Goal: Information Seeking & Learning: Learn about a topic

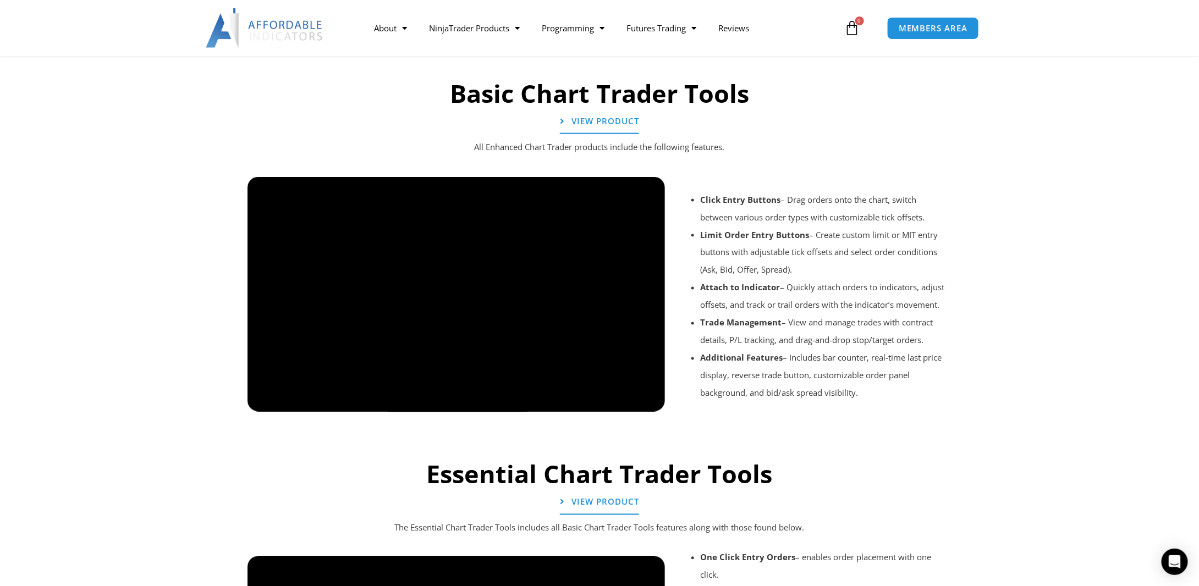
scroll to position [820, 0]
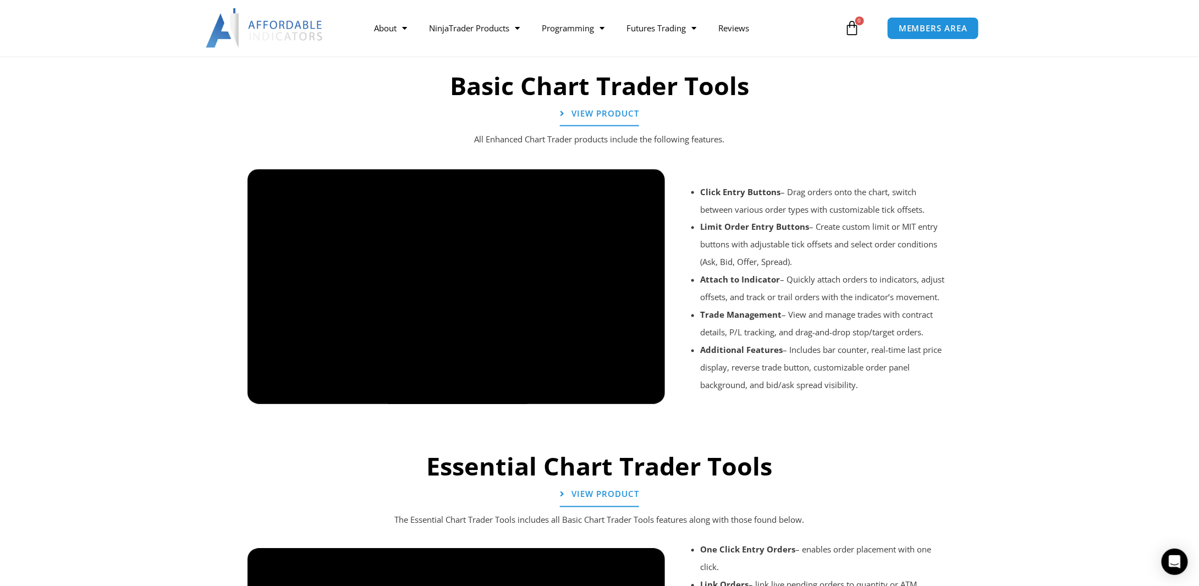
click at [652, 395] on div at bounding box center [599, 419] width 715 height 52
click at [598, 121] on link "View Product" at bounding box center [599, 114] width 87 height 27
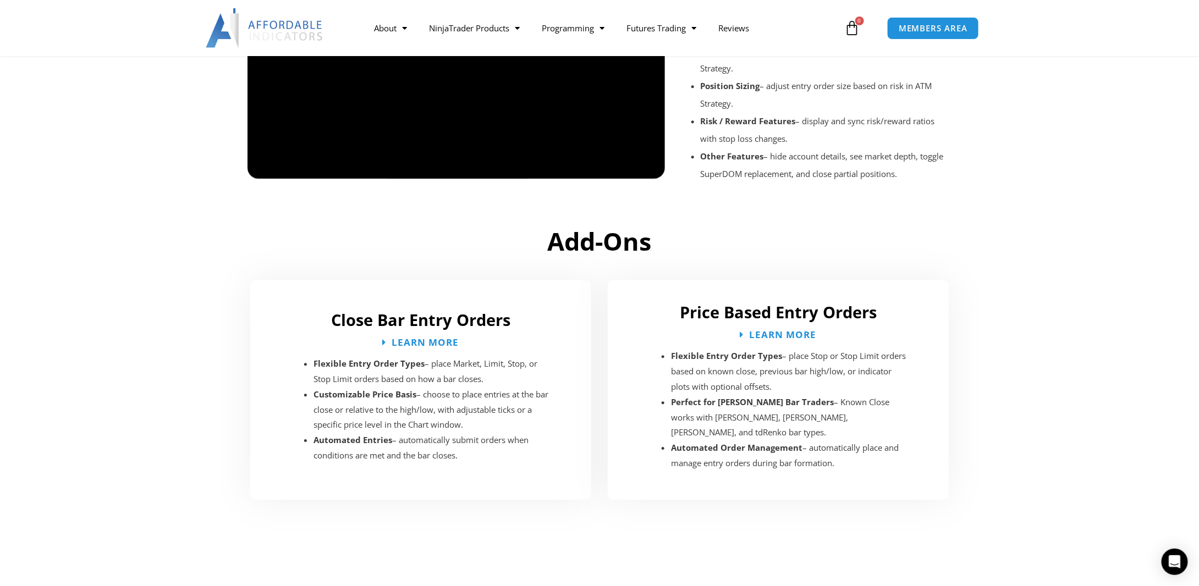
scroll to position [1425, 0]
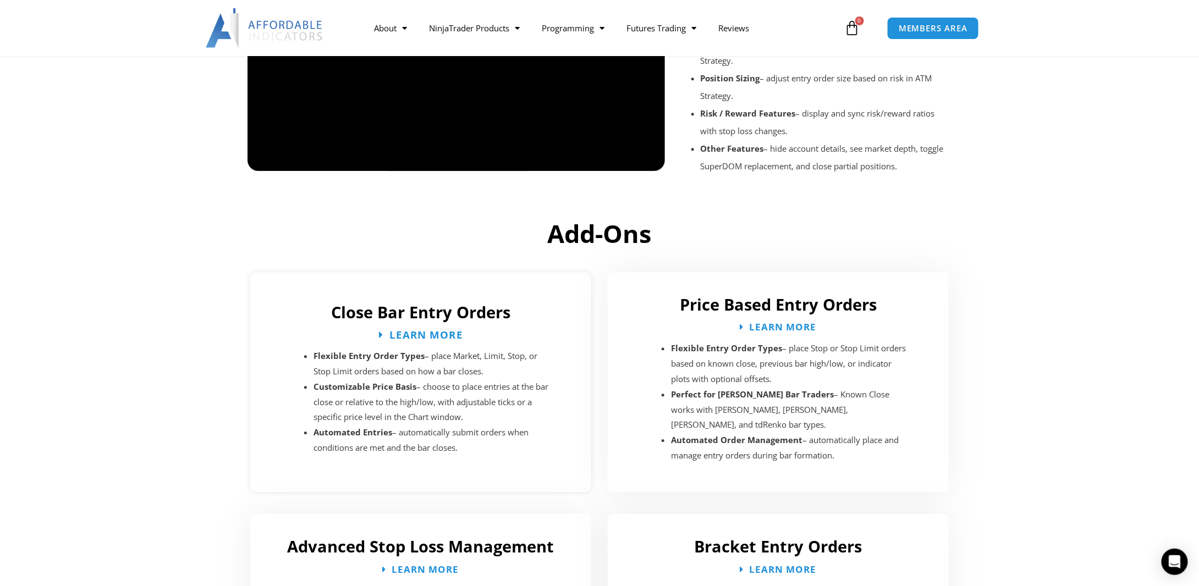
click at [434, 329] on span "Learn More" at bounding box center [426, 334] width 74 height 10
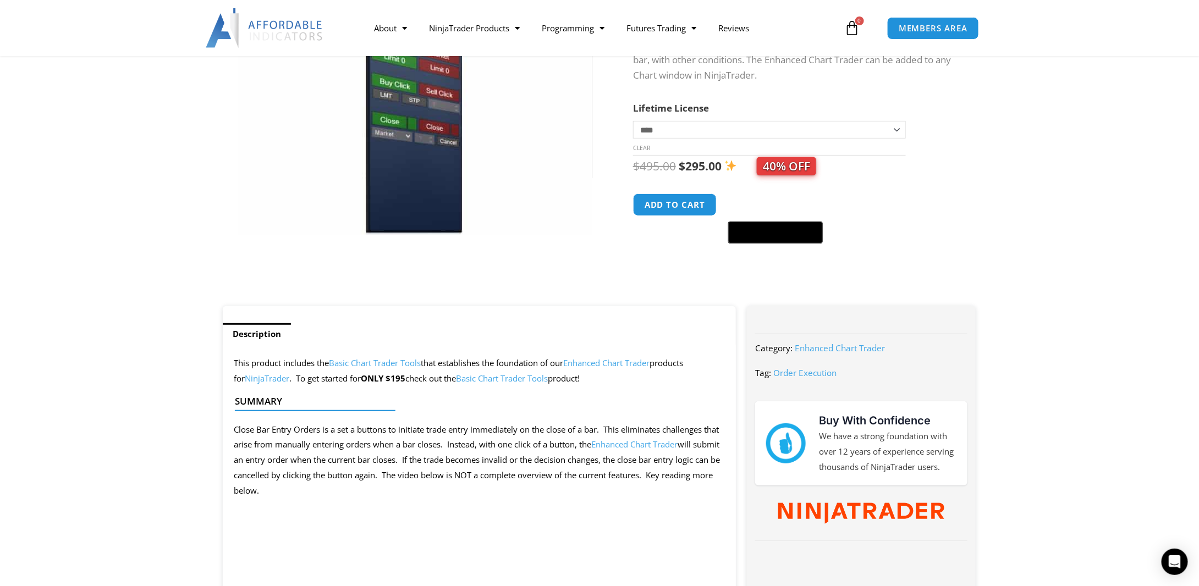
scroll to position [165, 0]
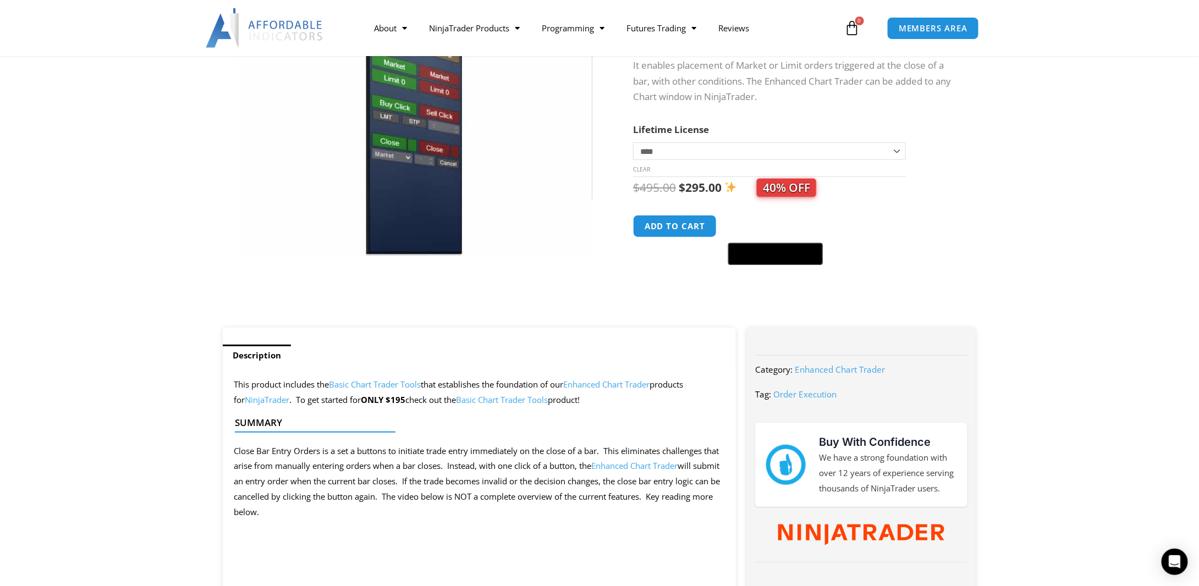
click at [393, 384] on link "Basic Chart Trader Tools" at bounding box center [375, 384] width 92 height 11
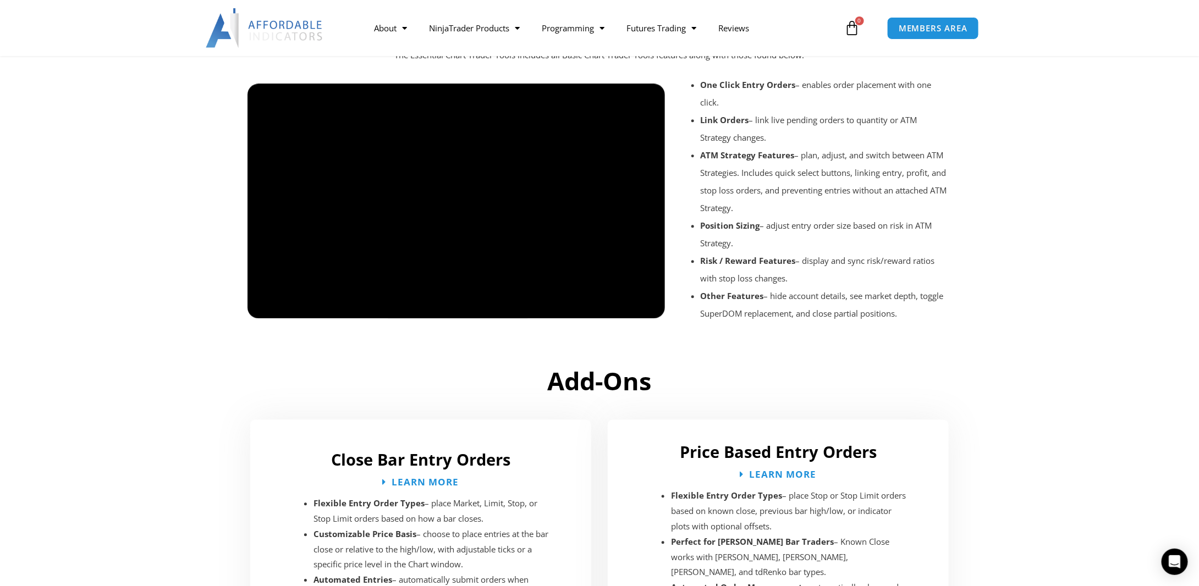
scroll to position [1260, 0]
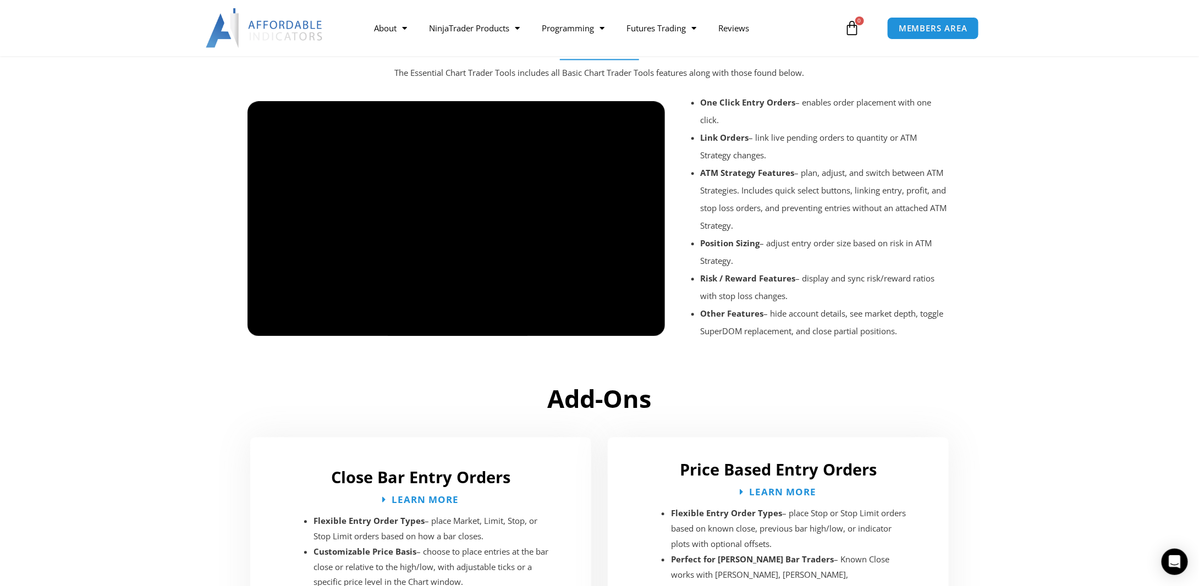
click at [649, 325] on div at bounding box center [455, 346] width 417 height 52
click at [645, 324] on div at bounding box center [455, 346] width 417 height 52
click at [646, 326] on div at bounding box center [455, 346] width 417 height 52
click at [646, 324] on div at bounding box center [455, 346] width 417 height 52
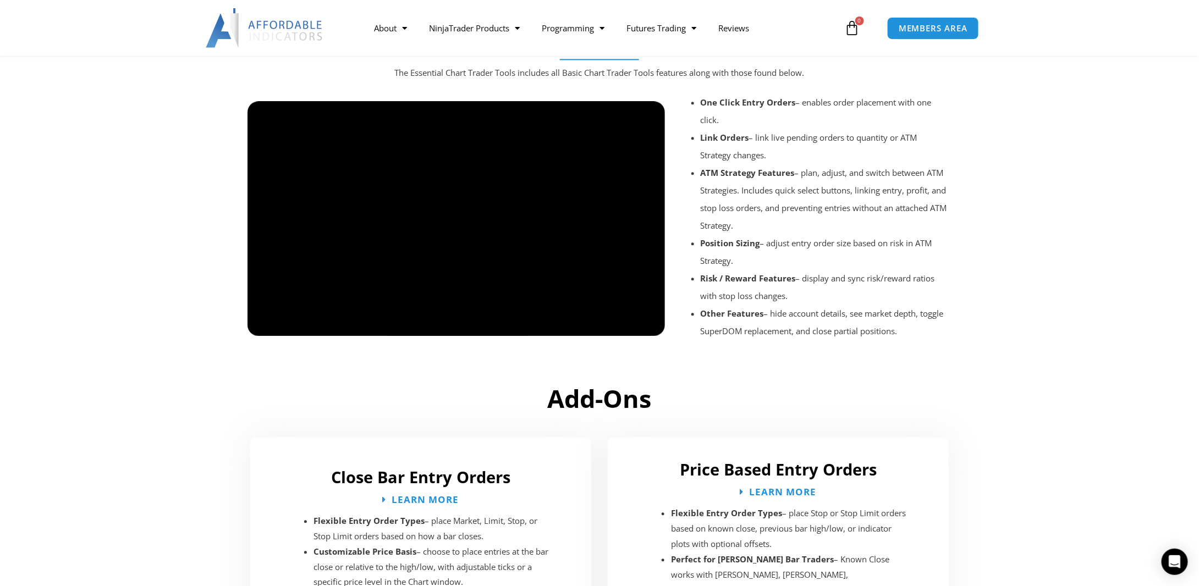
click at [645, 322] on div at bounding box center [455, 346] width 417 height 52
click at [645, 329] on div at bounding box center [455, 346] width 417 height 52
click at [644, 323] on div at bounding box center [455, 346] width 417 height 52
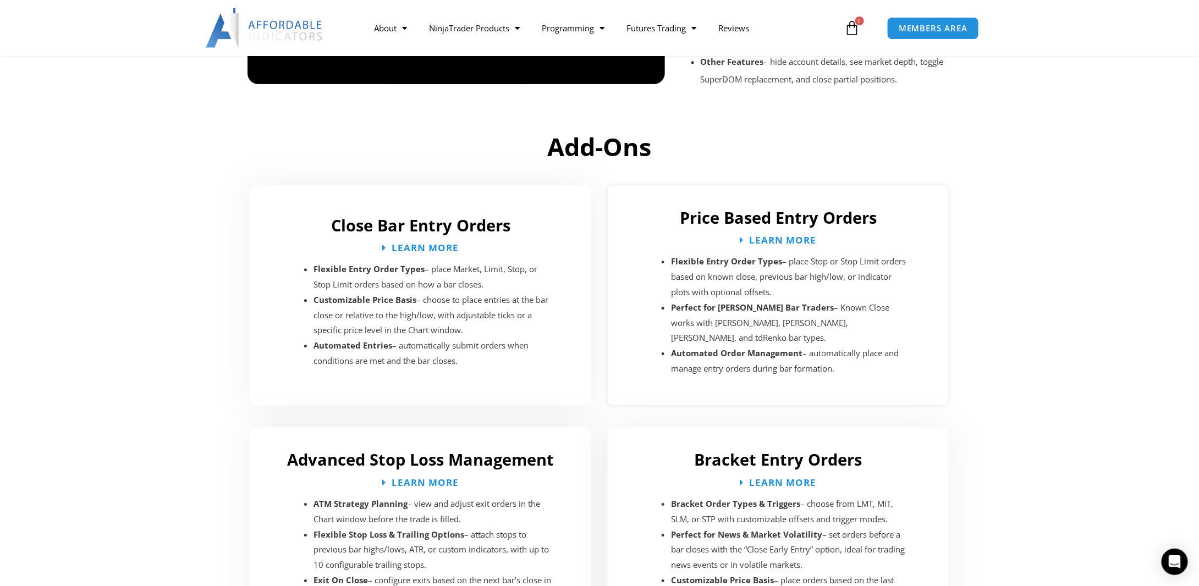
scroll to position [1535, 0]
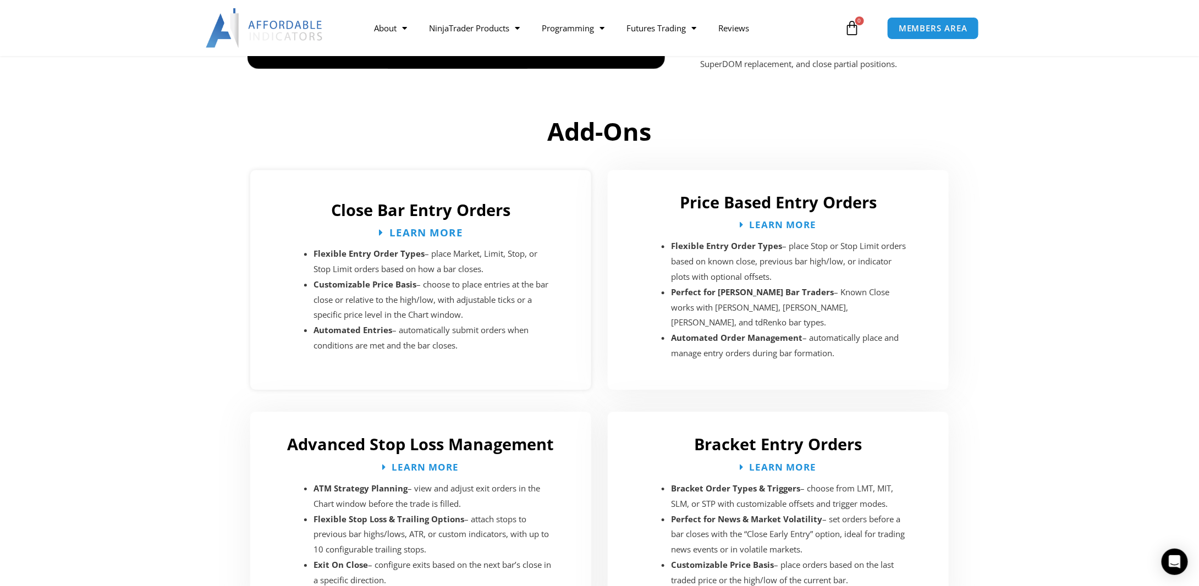
click at [433, 227] on span "Learn More" at bounding box center [426, 232] width 74 height 10
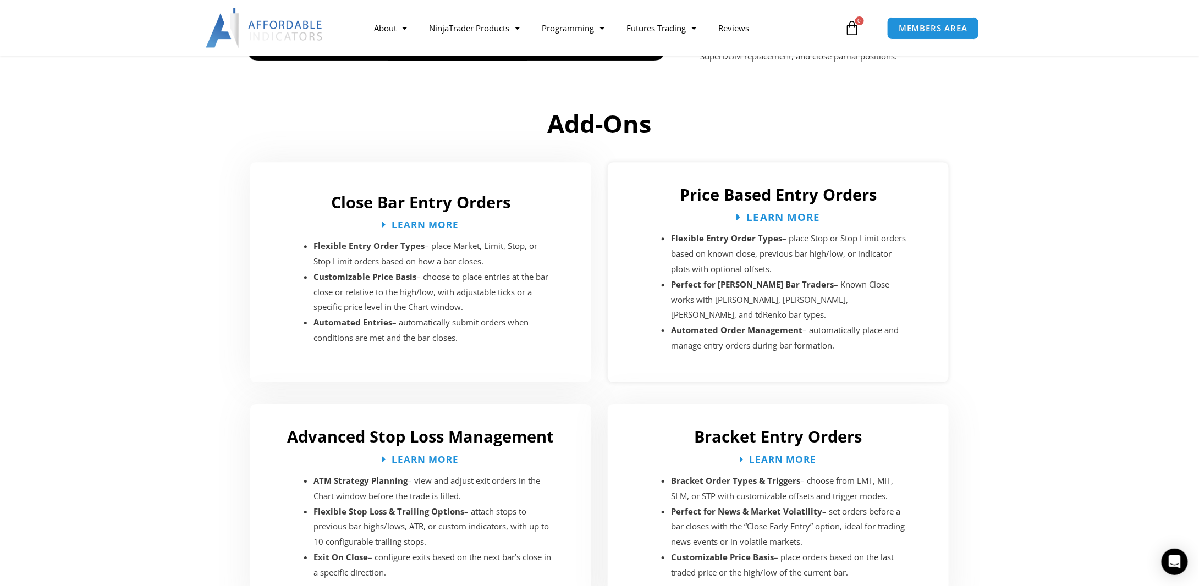
click at [780, 216] on span "Learn More" at bounding box center [783, 217] width 74 height 10
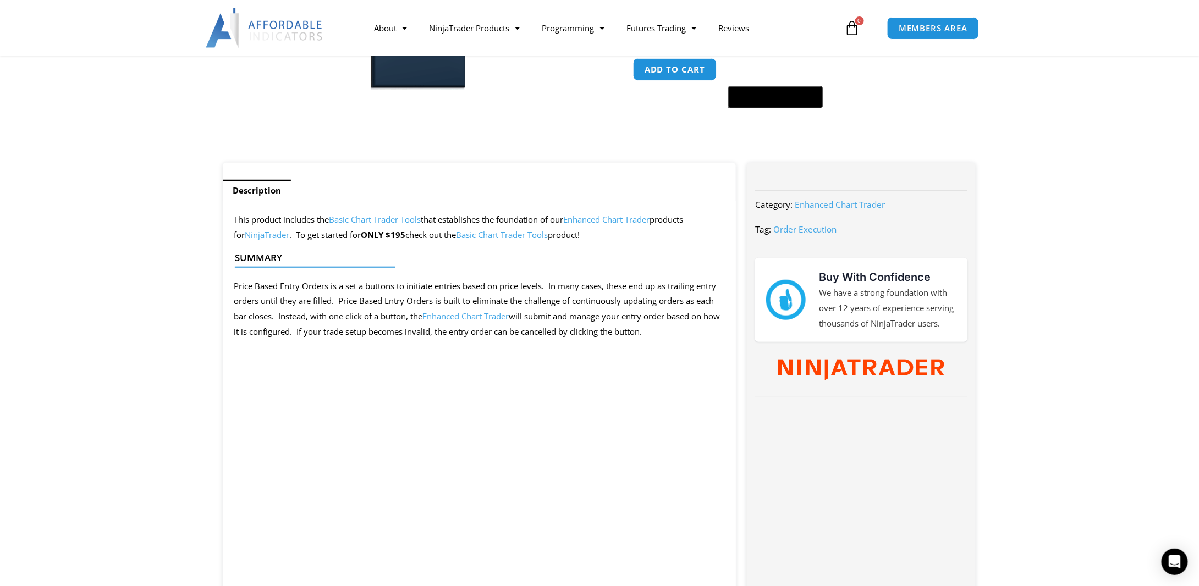
scroll to position [495, 0]
